Goal: Task Accomplishment & Management: Use online tool/utility

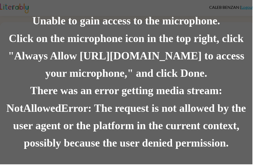
click at [188, 48] on div "Click on the microphone icon in the top right, click "Always Allow https://lite…" at bounding box center [127, 56] width 255 height 53
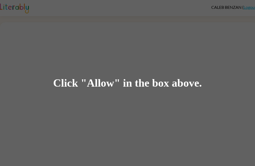
scroll to position [0, 0]
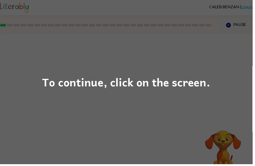
click at [150, 105] on div "To continue, click on the screen." at bounding box center [127, 83] width 255 height 166
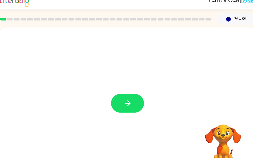
scroll to position [17, 0]
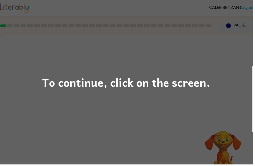
click at [72, 93] on div "To continue, click on the screen." at bounding box center [127, 83] width 255 height 166
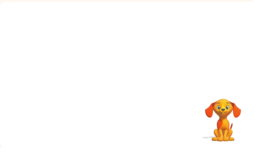
scroll to position [17, 0]
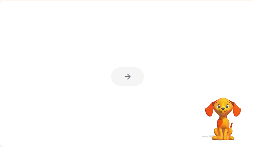
click at [123, 85] on div at bounding box center [128, 94] width 33 height 19
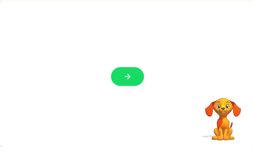
click at [122, 85] on button "button" at bounding box center [128, 94] width 33 height 19
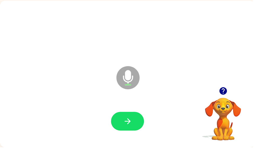
click at [127, 135] on icon "button" at bounding box center [128, 139] width 9 height 9
click at [119, 131] on button "button" at bounding box center [128, 140] width 33 height 19
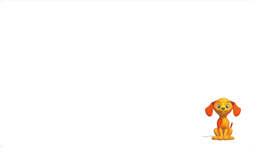
scroll to position [0, 0]
click at [134, 61] on div at bounding box center [128, 61] width 257 height 87
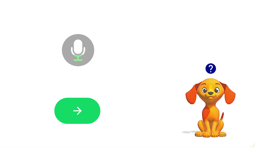
scroll to position [17, 3]
click at [109, 131] on button "button" at bounding box center [125, 140] width 33 height 19
click at [218, 105] on icon "button" at bounding box center [222, 109] width 9 height 9
click at [219, 106] on icon "button" at bounding box center [223, 110] width 8 height 8
click at [123, 137] on icon "button" at bounding box center [126, 140] width 6 height 6
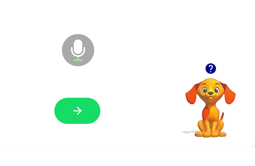
click at [216, 103] on button "button" at bounding box center [222, 109] width 13 height 13
click at [154, 47] on div "Microphone The Microphone is here when it is your turn to talk" at bounding box center [125, 92] width 257 height 148
click at [109, 131] on button "button" at bounding box center [125, 140] width 33 height 19
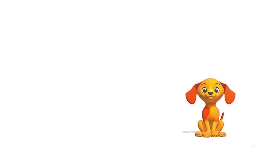
click at [168, 24] on div at bounding box center [125, 92] width 257 height 148
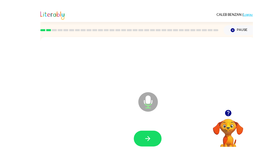
scroll to position [16, 0]
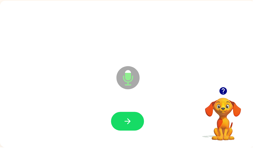
click at [129, 131] on button "button" at bounding box center [128, 140] width 33 height 19
click at [133, 131] on button "button" at bounding box center [128, 140] width 33 height 19
click at [133, 135] on icon "button" at bounding box center [128, 139] width 9 height 9
click at [134, 131] on button "button" at bounding box center [128, 140] width 33 height 19
click at [131, 135] on icon "button" at bounding box center [128, 139] width 9 height 9
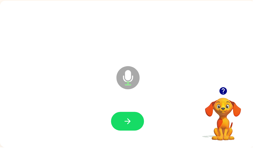
click at [131, 135] on icon "button" at bounding box center [128, 139] width 9 height 9
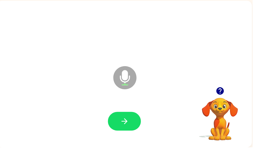
scroll to position [0, 3]
click at [133, 131] on button "button" at bounding box center [125, 140] width 33 height 19
click at [131, 131] on button "button" at bounding box center [125, 140] width 33 height 19
click at [128, 135] on icon "button" at bounding box center [125, 139] width 9 height 9
click at [130, 131] on button "button" at bounding box center [125, 140] width 33 height 19
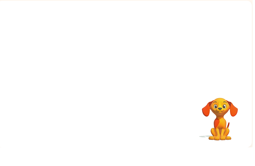
click at [91, 34] on div at bounding box center [125, 61] width 257 height 87
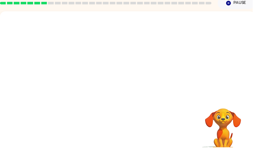
scroll to position [17, 0]
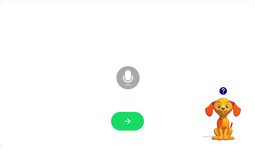
click at [229, 106] on icon "button" at bounding box center [225, 110] width 8 height 8
click at [129, 132] on button "button" at bounding box center [128, 140] width 33 height 19
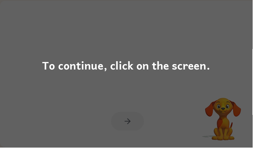
click at [129, 77] on div "To continue, click on the screen." at bounding box center [127, 83] width 255 height 166
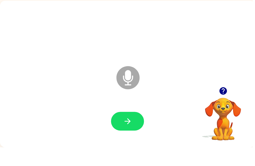
click at [129, 135] on icon "button" at bounding box center [128, 139] width 9 height 9
click at [134, 131] on button "button" at bounding box center [128, 140] width 33 height 19
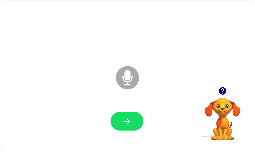
click at [129, 135] on icon "button" at bounding box center [128, 139] width 9 height 9
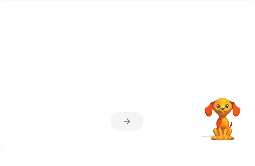
click at [134, 131] on div at bounding box center [128, 140] width 33 height 19
click at [138, 131] on div at bounding box center [128, 140] width 33 height 19
click at [131, 131] on div at bounding box center [128, 140] width 33 height 19
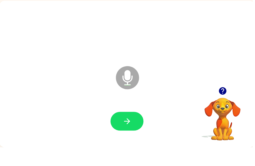
click at [129, 131] on button "button" at bounding box center [128, 140] width 33 height 19
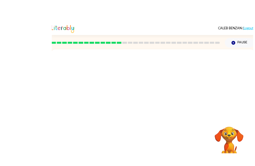
scroll to position [7, 0]
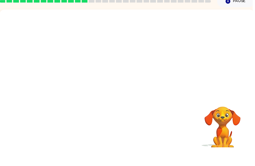
click at [140, 139] on div "Your browser must support playing .mp4 files to use Literably. Please try using…" at bounding box center [127, 101] width 257 height 148
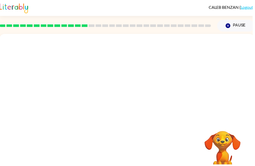
click at [255, 27] on button "Pause Pause" at bounding box center [238, 26] width 38 height 12
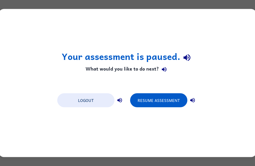
click at [170, 99] on button "Resume Assessment" at bounding box center [158, 101] width 57 height 14
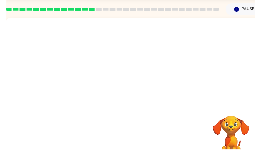
scroll to position [17, 0]
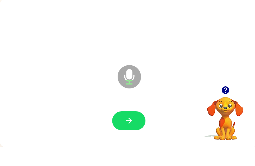
click at [126, 135] on icon "button" at bounding box center [128, 139] width 9 height 9
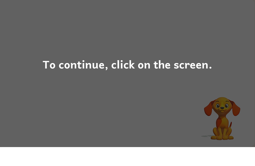
scroll to position [0, 3]
click at [167, 115] on div "To continue, click on the screen." at bounding box center [127, 83] width 255 height 166
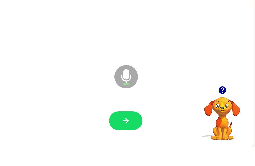
click at [125, 135] on icon "button" at bounding box center [125, 139] width 9 height 9
click at [126, 131] on button "button" at bounding box center [125, 140] width 33 height 19
click at [134, 131] on button "button" at bounding box center [125, 140] width 33 height 19
click at [133, 131] on button "button" at bounding box center [125, 140] width 33 height 19
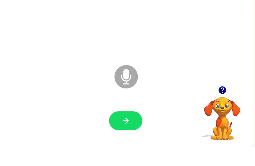
click at [131, 131] on button "button" at bounding box center [125, 140] width 33 height 19
click at [130, 131] on button "button" at bounding box center [125, 140] width 33 height 19
click at [127, 131] on button "button" at bounding box center [125, 140] width 33 height 19
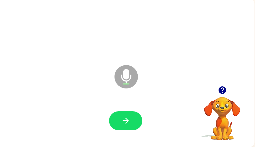
click at [122, 135] on icon "button" at bounding box center [125, 139] width 9 height 9
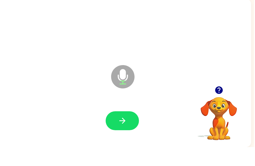
scroll to position [17, 3]
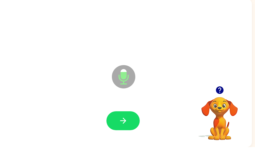
click at [129, 131] on button "button" at bounding box center [122, 140] width 33 height 19
click at [119, 135] on icon "button" at bounding box center [123, 139] width 9 height 9
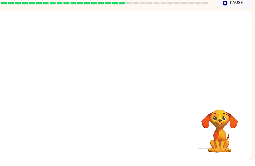
scroll to position [0, 3]
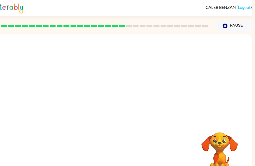
click at [135, 31] on div at bounding box center [101, 26] width 220 height 18
click at [146, 29] on div at bounding box center [101, 26] width 220 height 18
click at [160, 35] on div at bounding box center [122, 77] width 257 height 87
click at [162, 31] on div at bounding box center [101, 26] width 220 height 18
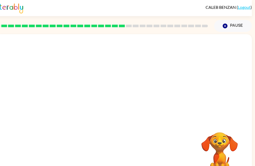
click at [162, 31] on div at bounding box center [101, 26] width 220 height 18
click at [177, 31] on div at bounding box center [101, 26] width 220 height 18
click at [185, 34] on div at bounding box center [101, 26] width 220 height 18
click at [198, 35] on div at bounding box center [122, 77] width 257 height 87
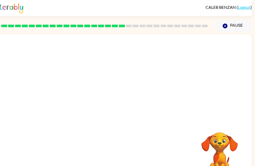
click at [198, 34] on div at bounding box center [101, 26] width 220 height 18
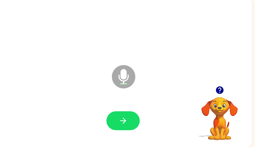
scroll to position [17, 3]
click at [127, 135] on icon "button" at bounding box center [123, 139] width 9 height 9
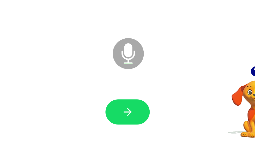
click at [119, 135] on icon "button" at bounding box center [123, 139] width 9 height 9
click at [106, 131] on button "button" at bounding box center [122, 140] width 33 height 19
click at [119, 135] on icon "button" at bounding box center [123, 139] width 9 height 9
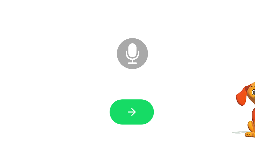
scroll to position [0, 0]
click at [122, 135] on icon "button" at bounding box center [126, 139] width 9 height 9
click at [127, 119] on div at bounding box center [126, 140] width 247 height 43
click at [109, 131] on button "button" at bounding box center [125, 140] width 33 height 19
click at [122, 135] on icon "button" at bounding box center [126, 139] width 9 height 9
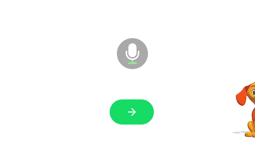
click at [122, 135] on icon "button" at bounding box center [126, 139] width 9 height 9
click at [109, 131] on button "button" at bounding box center [125, 140] width 33 height 19
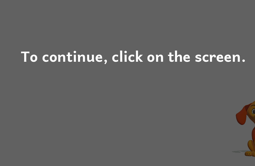
click at [154, 74] on div "To continue, click on the screen." at bounding box center [127, 83] width 169 height 18
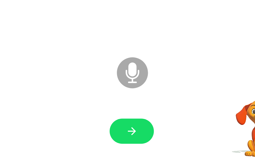
click at [109, 131] on button "button" at bounding box center [125, 140] width 33 height 19
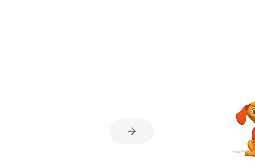
scroll to position [17, 3]
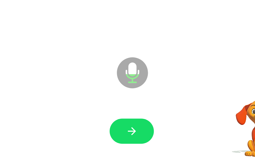
click at [109, 131] on button "button" at bounding box center [125, 140] width 33 height 19
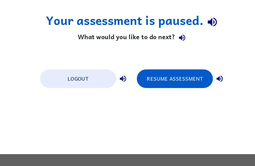
scroll to position [0, 0]
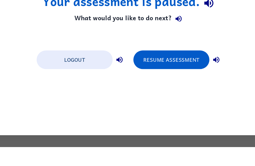
click at [130, 94] on button "Resume Assessment" at bounding box center [158, 101] width 57 height 14
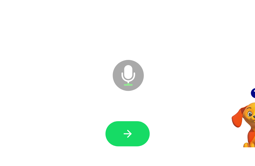
scroll to position [0, 3]
click at [218, 122] on icon "button" at bounding box center [222, 126] width 8 height 8
click at [190, 68] on div "Microphone The Microphone is here when it is your turn to talk" at bounding box center [125, 108] width 257 height 148
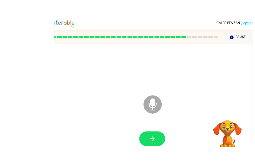
scroll to position [5, 0]
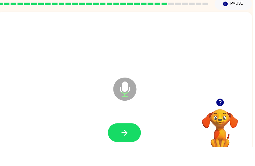
click at [125, 131] on div at bounding box center [125, 152] width 247 height 43
click at [135, 142] on button "button" at bounding box center [125, 151] width 33 height 19
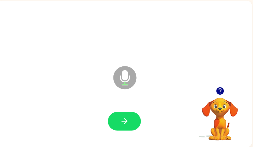
scroll to position [0, 3]
click at [225, 106] on icon "button" at bounding box center [222, 110] width 8 height 8
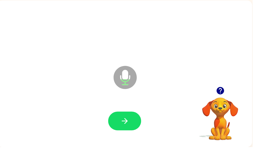
scroll to position [17, 0]
click at [106, 120] on div at bounding box center [125, 140] width 247 height 43
click at [120, 131] on button "button" at bounding box center [125, 140] width 33 height 19
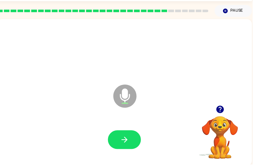
scroll to position [0, 0]
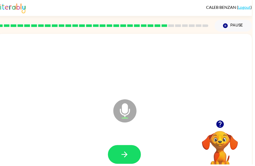
click at [118, 139] on div at bounding box center [125, 156] width 247 height 43
click at [115, 159] on button "button" at bounding box center [125, 156] width 33 height 19
